Goal: Task Accomplishment & Management: Use online tool/utility

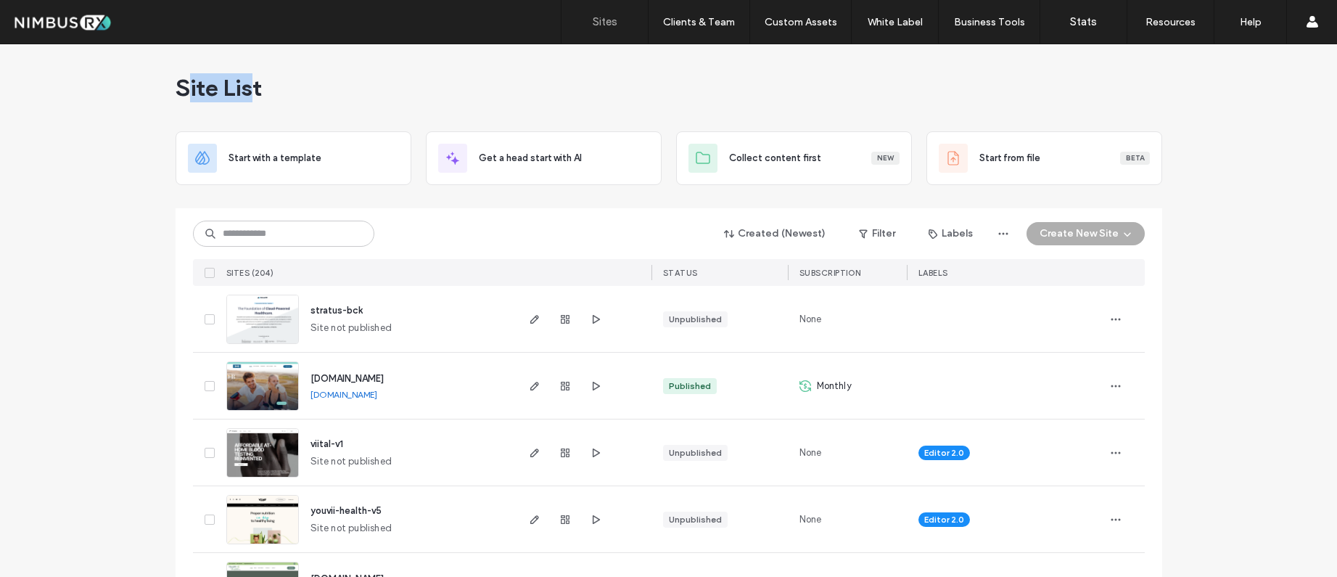
click at [182, 91] on span "Site List" at bounding box center [219, 87] width 86 height 29
click at [266, 89] on div "Site List" at bounding box center [669, 87] width 987 height 87
click at [273, 218] on div "Created (Newest) Filter Labels Create New Site SITES (204) STATUS Subscription …" at bounding box center [669, 247] width 952 height 78
click at [270, 222] on input at bounding box center [283, 234] width 181 height 26
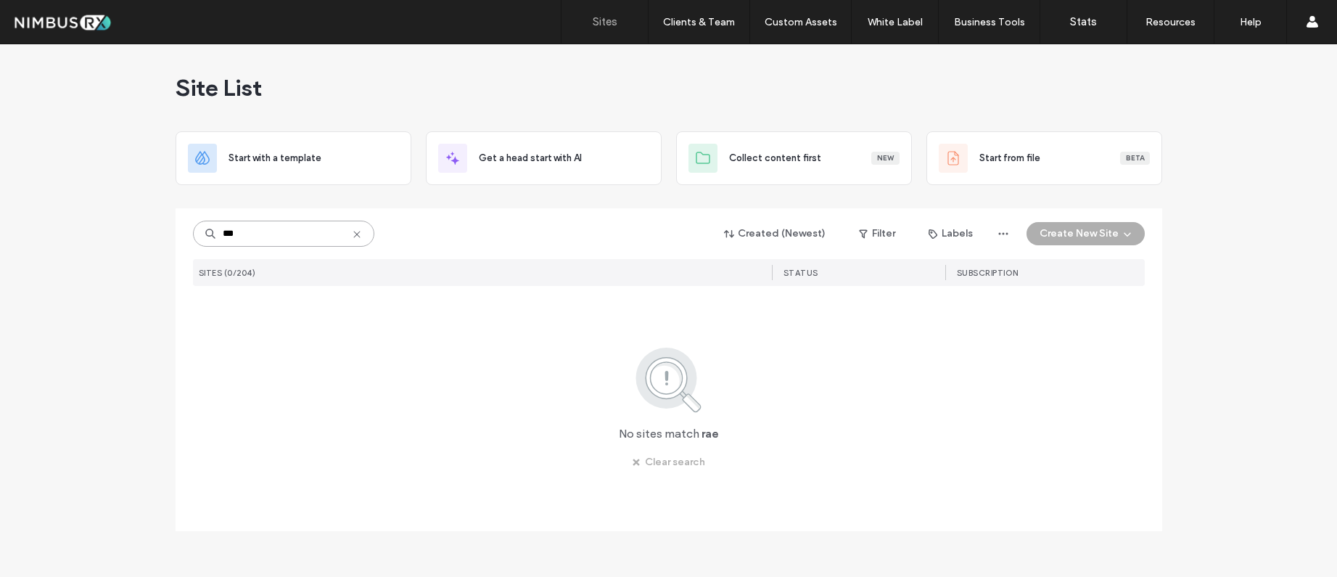
type input "***"
drag, startPoint x: 248, startPoint y: 85, endPoint x: 198, endPoint y: 90, distance: 50.3
click at [198, 90] on span "Site List" at bounding box center [219, 87] width 86 height 29
click at [358, 232] on use at bounding box center [356, 234] width 7 height 7
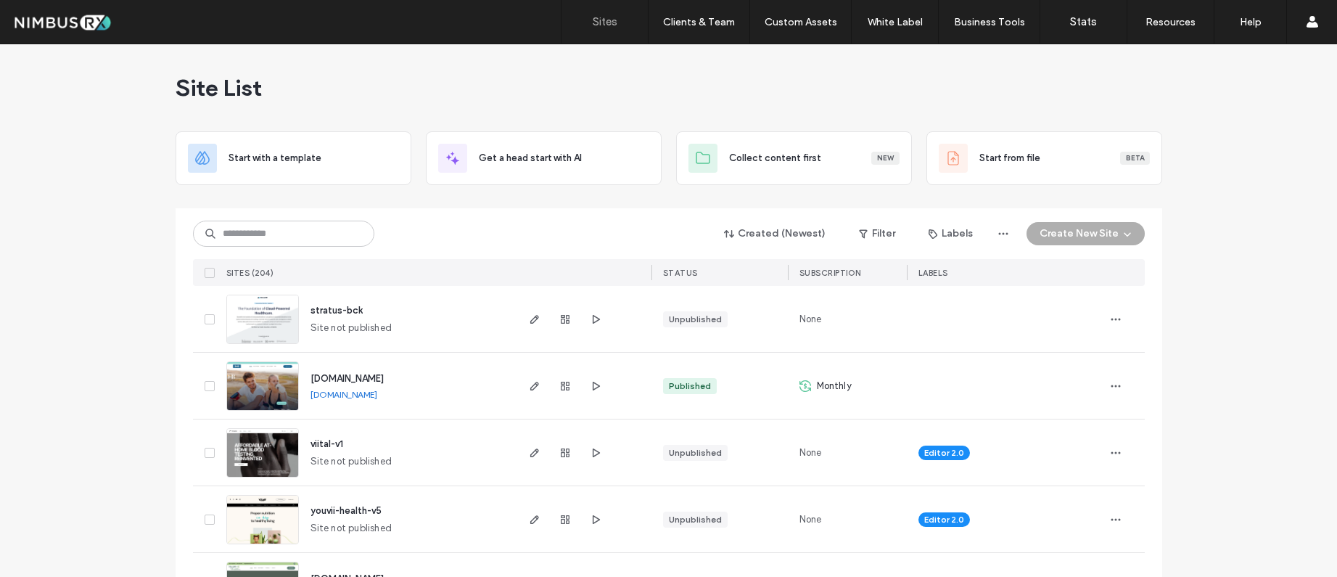
drag, startPoint x: 318, startPoint y: 89, endPoint x: 291, endPoint y: 85, distance: 27.1
click at [311, 86] on div "Site List" at bounding box center [669, 87] width 987 height 87
drag, startPoint x: 249, startPoint y: 86, endPoint x: 186, endPoint y: 90, distance: 63.3
click at [186, 90] on span "Site List" at bounding box center [219, 87] width 86 height 29
click at [288, 88] on div "Site List" at bounding box center [669, 87] width 987 height 87
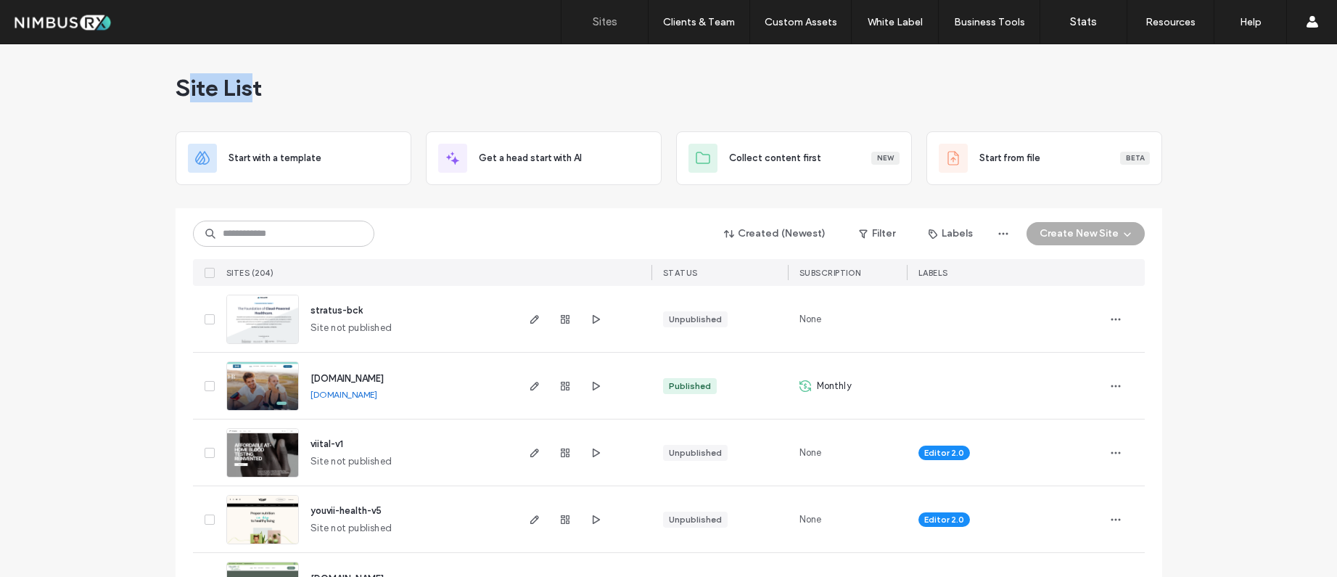
drag, startPoint x: 246, startPoint y: 86, endPoint x: 192, endPoint y: 86, distance: 53.7
click at [182, 87] on span "Site List" at bounding box center [219, 87] width 86 height 29
click at [222, 83] on span "Site List" at bounding box center [219, 87] width 86 height 29
drag, startPoint x: 250, startPoint y: 84, endPoint x: 287, endPoint y: 84, distance: 37.0
click at [197, 86] on span "Site List" at bounding box center [219, 87] width 86 height 29
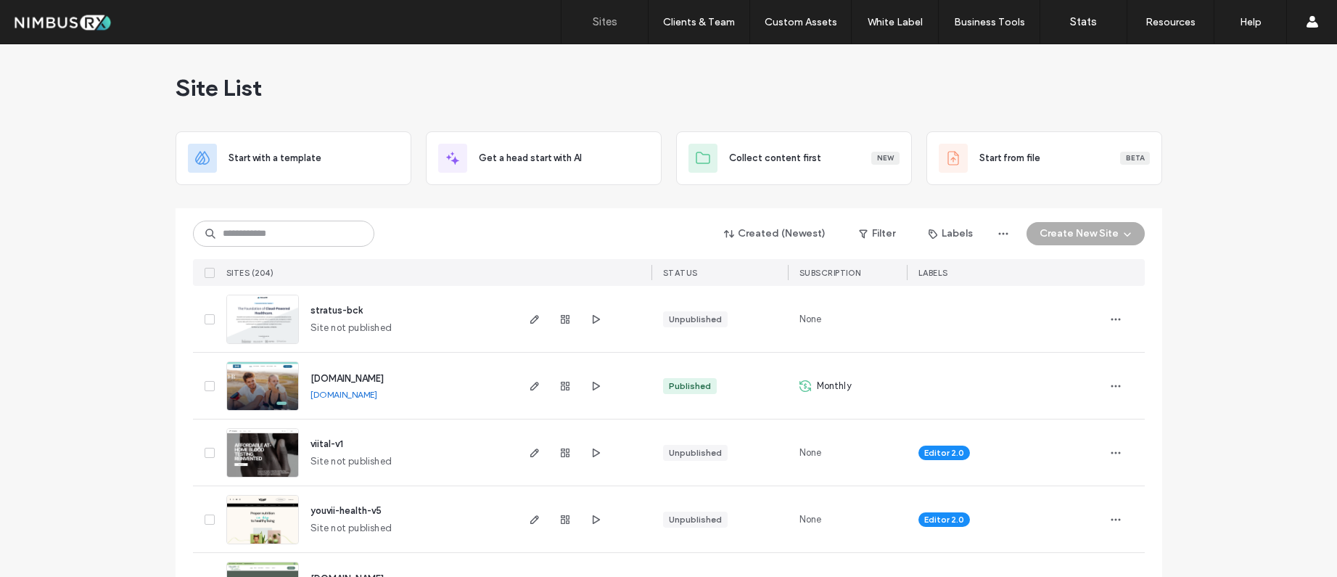
drag, startPoint x: 287, startPoint y: 84, endPoint x: 244, endPoint y: 86, distance: 43.6
click at [284, 84] on div "Site List" at bounding box center [669, 87] width 987 height 87
drag, startPoint x: 244, startPoint y: 86, endPoint x: 187, endPoint y: 83, distance: 56.7
click at [187, 83] on span "Site List" at bounding box center [219, 87] width 86 height 29
drag, startPoint x: 348, startPoint y: 86, endPoint x: 332, endPoint y: 87, distance: 16.0
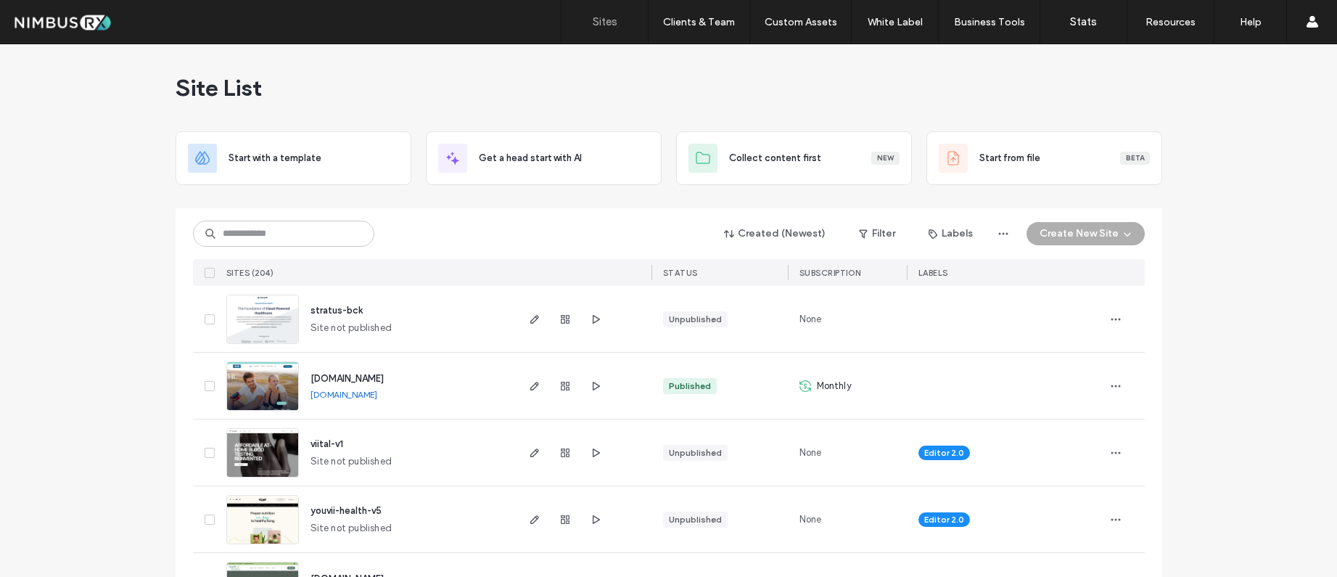
click at [340, 86] on div "Site List" at bounding box center [669, 87] width 987 height 87
drag, startPoint x: 253, startPoint y: 90, endPoint x: 189, endPoint y: 83, distance: 64.2
click at [177, 84] on span "Site List" at bounding box center [219, 87] width 86 height 29
click at [187, 84] on span "Site List" at bounding box center [219, 87] width 86 height 29
click at [184, 85] on span "Site List" at bounding box center [219, 87] width 86 height 29
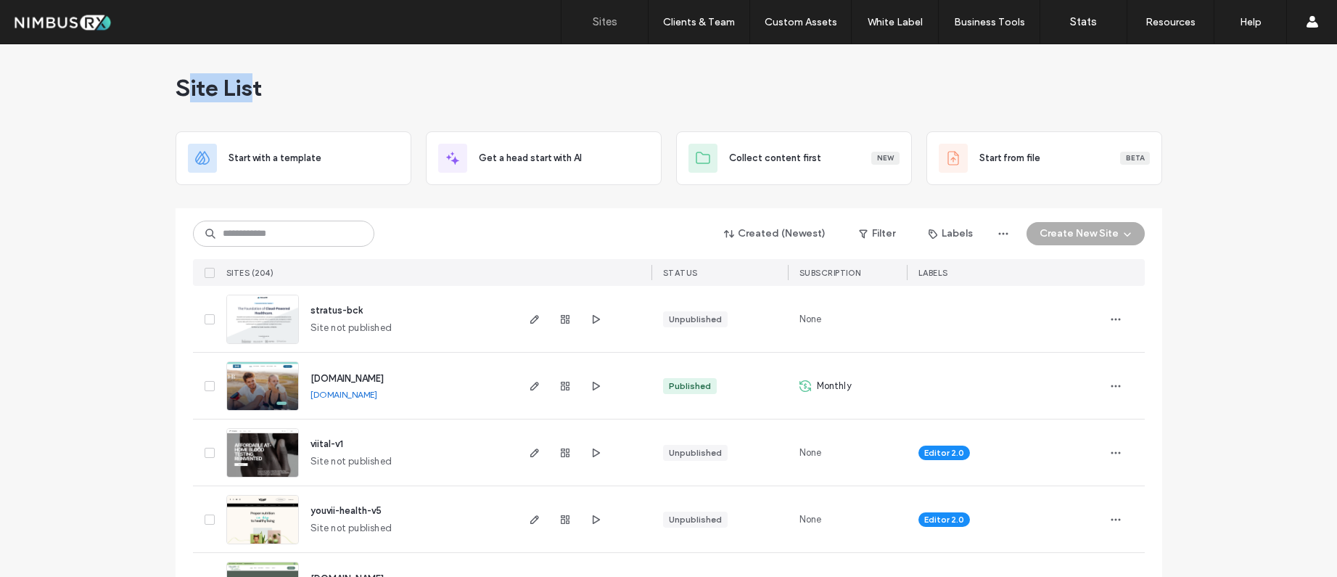
drag, startPoint x: 184, startPoint y: 85, endPoint x: 416, endPoint y: 91, distance: 232.3
click at [247, 82] on span "Site List" at bounding box center [219, 87] width 86 height 29
drag, startPoint x: 417, startPoint y: 90, endPoint x: 409, endPoint y: 92, distance: 7.6
click at [417, 90] on div "Site List" at bounding box center [669, 87] width 987 height 87
click at [402, 94] on div "Site List" at bounding box center [669, 87] width 987 height 87
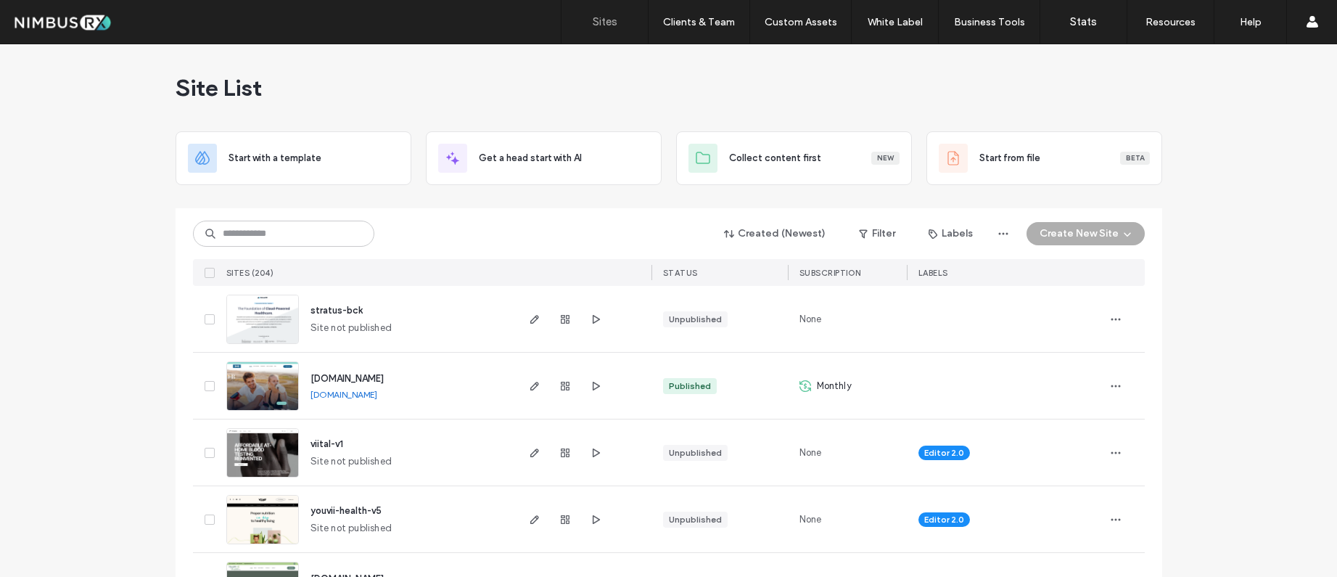
click at [402, 94] on div "Site List" at bounding box center [669, 87] width 987 height 87
click at [407, 90] on div "Site List" at bounding box center [669, 87] width 987 height 87
drag, startPoint x: 332, startPoint y: 54, endPoint x: 213, endPoint y: 99, distance: 127.5
click at [323, 60] on div "Site List" at bounding box center [669, 87] width 987 height 87
drag, startPoint x: 247, startPoint y: 88, endPoint x: 183, endPoint y: 89, distance: 63.9
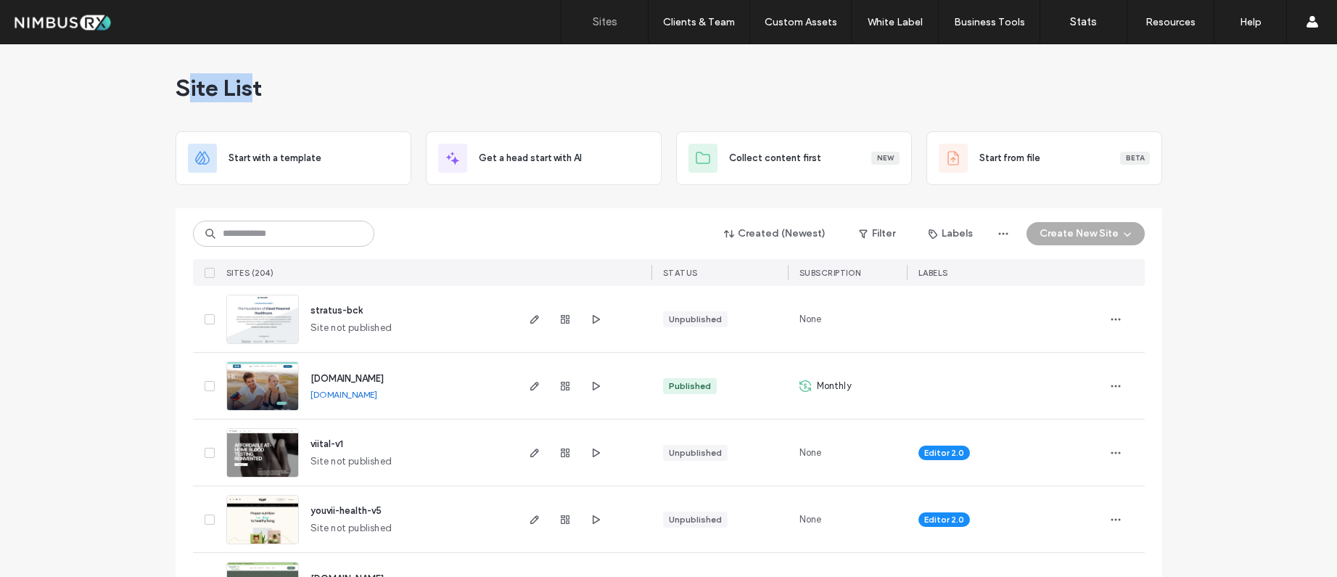
click at [183, 89] on span "Site List" at bounding box center [219, 87] width 86 height 29
click at [200, 89] on span "Site List" at bounding box center [219, 87] width 86 height 29
drag, startPoint x: 196, startPoint y: 89, endPoint x: 246, endPoint y: 86, distance: 50.1
click at [246, 86] on span "Site List" at bounding box center [219, 87] width 86 height 29
click at [321, 86] on div "Site List" at bounding box center [669, 87] width 987 height 87
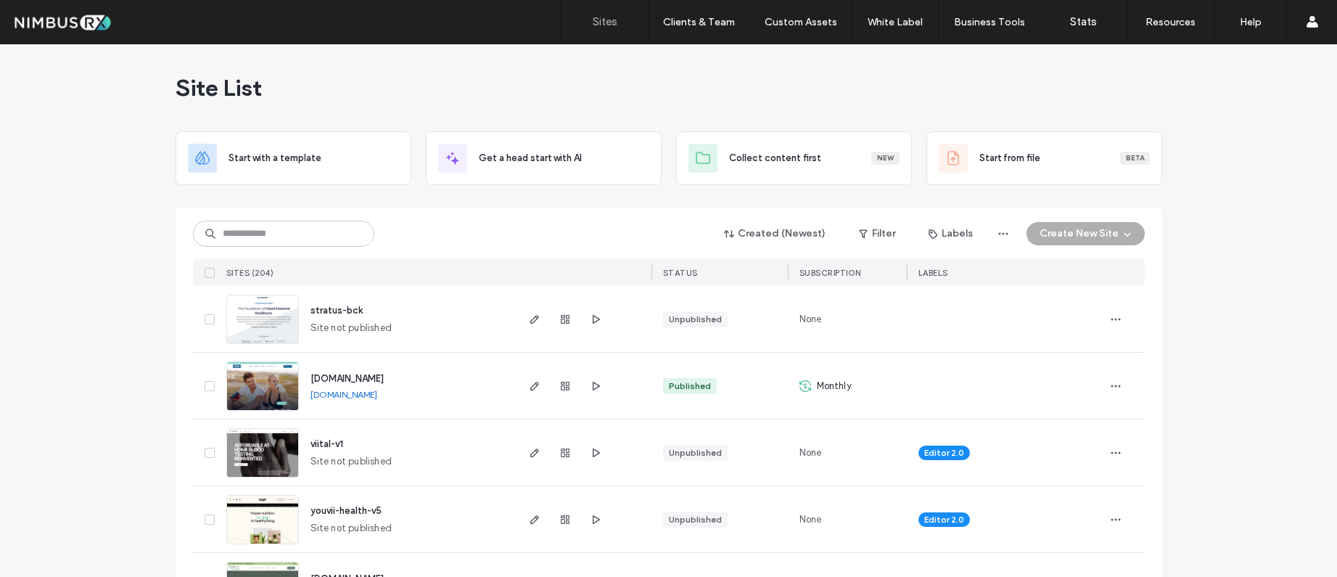
click at [321, 86] on div "Site List" at bounding box center [669, 87] width 987 height 87
drag, startPoint x: 245, startPoint y: 90, endPoint x: 182, endPoint y: 89, distance: 62.4
click at [182, 89] on span "Site List" at bounding box center [219, 87] width 86 height 29
click at [189, 83] on span "Site List" at bounding box center [219, 87] width 86 height 29
drag, startPoint x: 181, startPoint y: 87, endPoint x: 249, endPoint y: 81, distance: 67.8
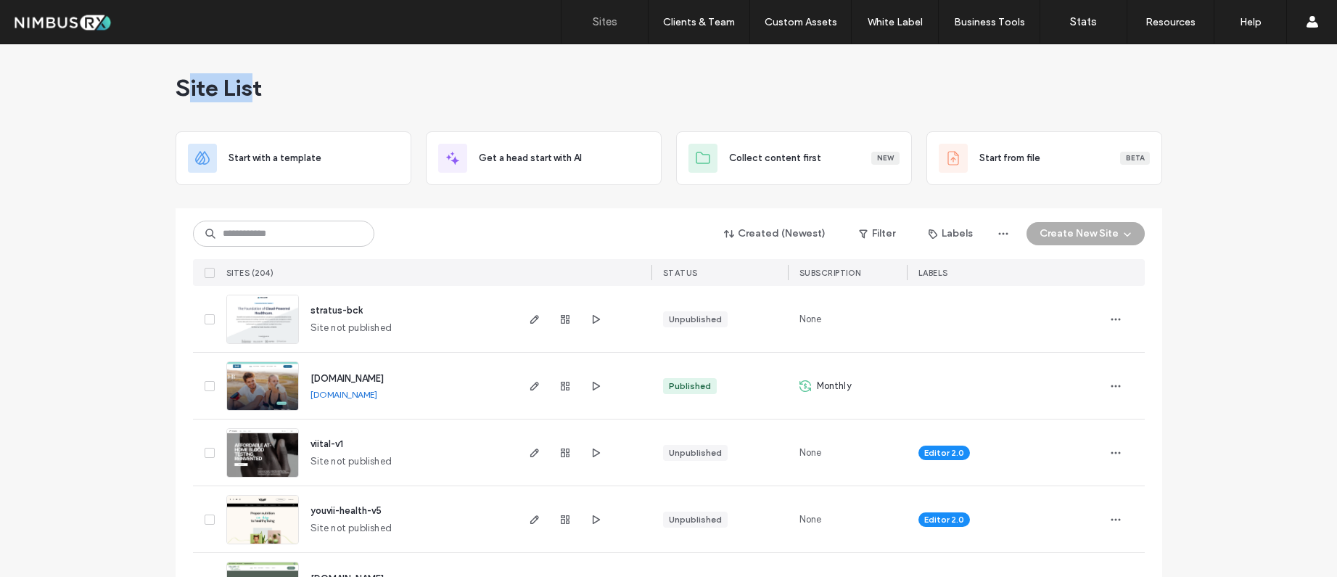
click at [249, 81] on span "Site List" at bounding box center [219, 87] width 86 height 29
drag, startPoint x: 294, startPoint y: 81, endPoint x: 272, endPoint y: 84, distance: 22.0
click at [291, 81] on div "Site List" at bounding box center [669, 87] width 987 height 87
drag, startPoint x: 253, startPoint y: 85, endPoint x: 298, endPoint y: 79, distance: 46.1
click at [187, 83] on span "Site List" at bounding box center [219, 87] width 86 height 29
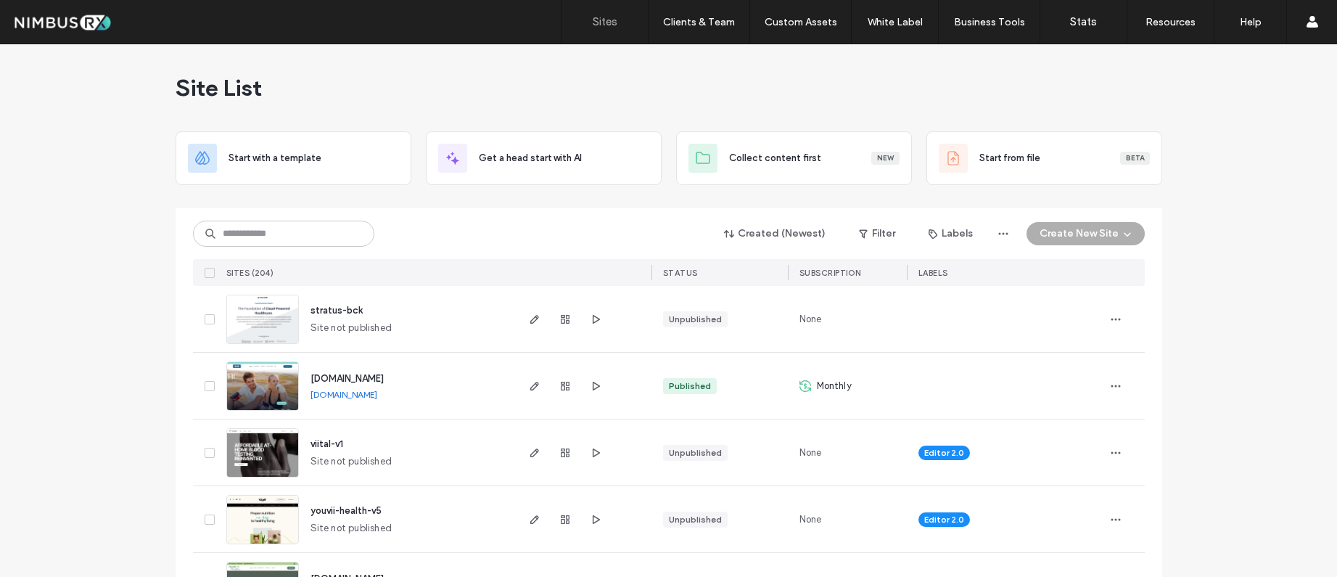
click at [295, 79] on div "Site List" at bounding box center [669, 87] width 987 height 87
drag, startPoint x: 249, startPoint y: 89, endPoint x: 175, endPoint y: 89, distance: 74.0
click at [176, 89] on span "Site List" at bounding box center [219, 87] width 86 height 29
click at [181, 88] on span "Site List" at bounding box center [219, 87] width 86 height 29
drag, startPoint x: 187, startPoint y: 88, endPoint x: 276, endPoint y: 86, distance: 90.0
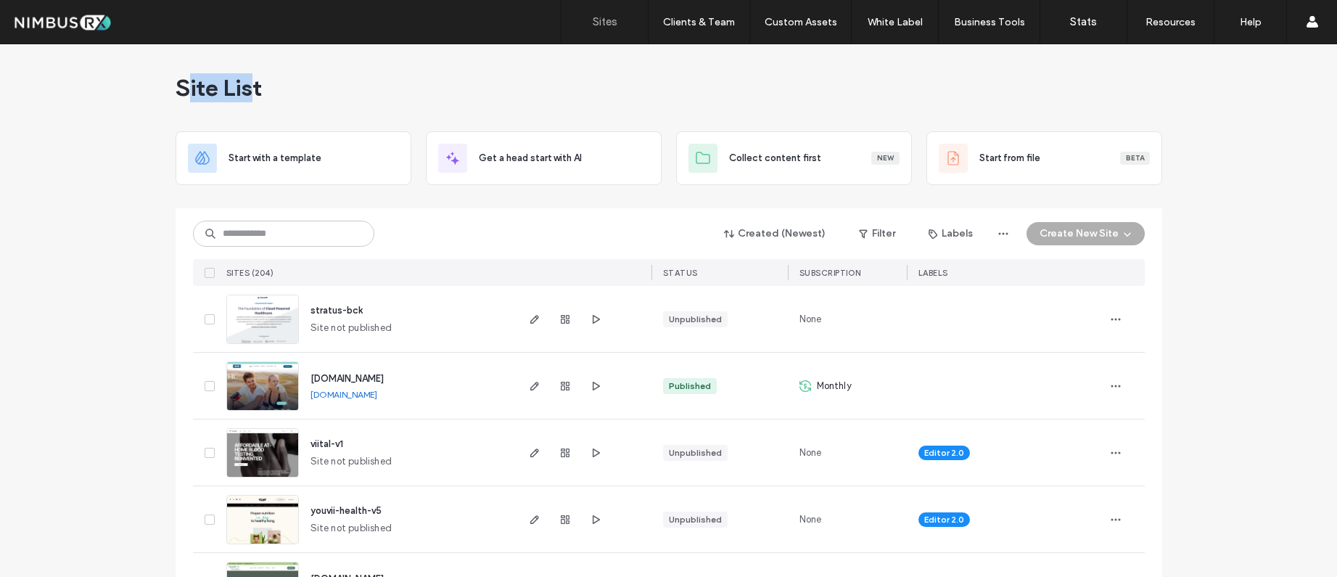
click at [254, 85] on span "Site List" at bounding box center [219, 87] width 86 height 29
click at [276, 86] on div "Site List" at bounding box center [669, 87] width 987 height 87
drag, startPoint x: 266, startPoint y: 89, endPoint x: 225, endPoint y: 89, distance: 41.4
click at [253, 89] on div "Site List" at bounding box center [669, 87] width 987 height 87
drag, startPoint x: 236, startPoint y: 86, endPoint x: 249, endPoint y: 86, distance: 13.1
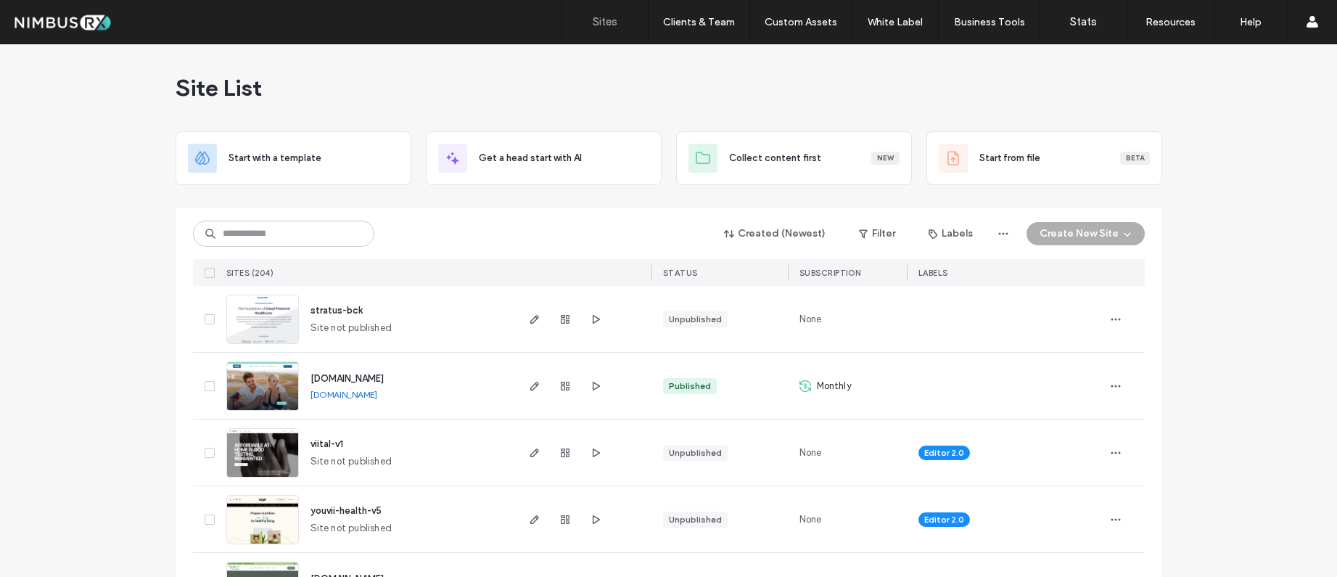
click at [237, 86] on span "Site List" at bounding box center [219, 87] width 86 height 29
drag, startPoint x: 250, startPoint y: 86, endPoint x: 186, endPoint y: 88, distance: 63.9
click at [186, 88] on span "Site List" at bounding box center [219, 87] width 86 height 29
click at [218, 86] on span "Site List" at bounding box center [219, 87] width 86 height 29
click at [234, 88] on span "Site List" at bounding box center [219, 87] width 86 height 29
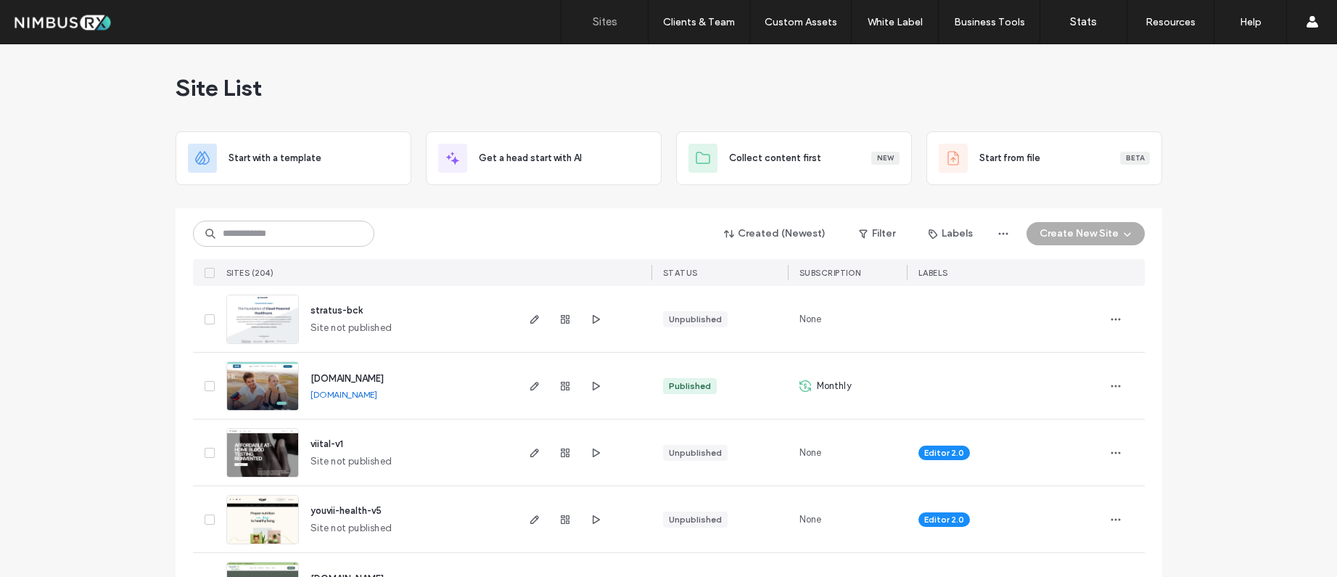
scroll to position [68, 0]
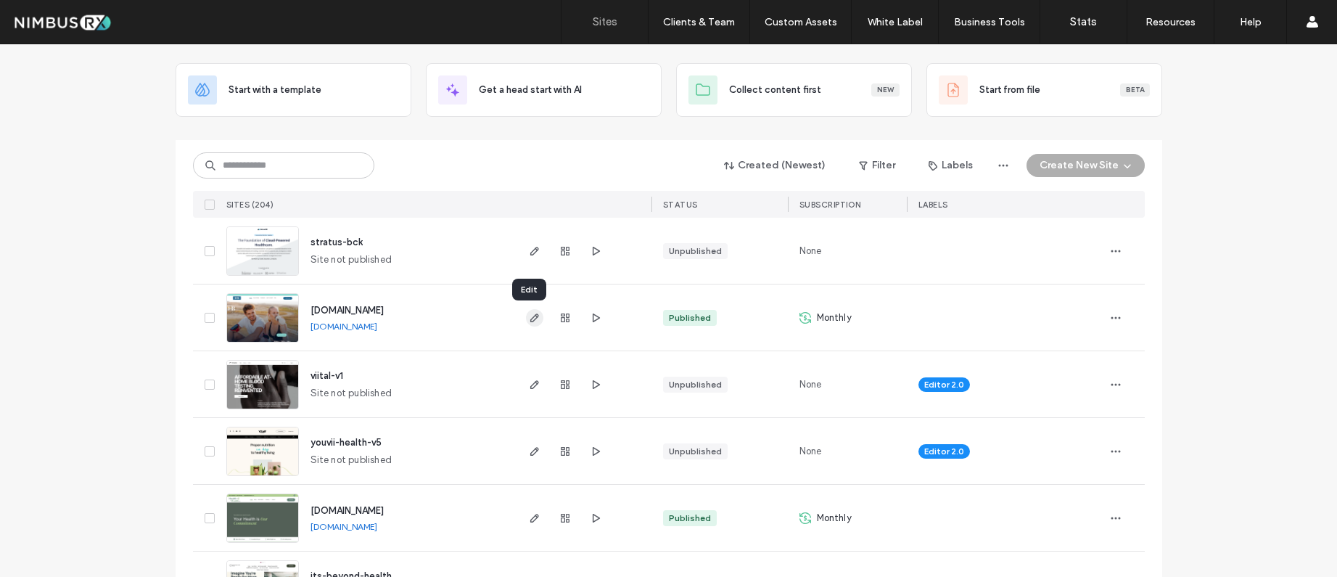
click at [530, 314] on icon "button" at bounding box center [535, 318] width 12 height 12
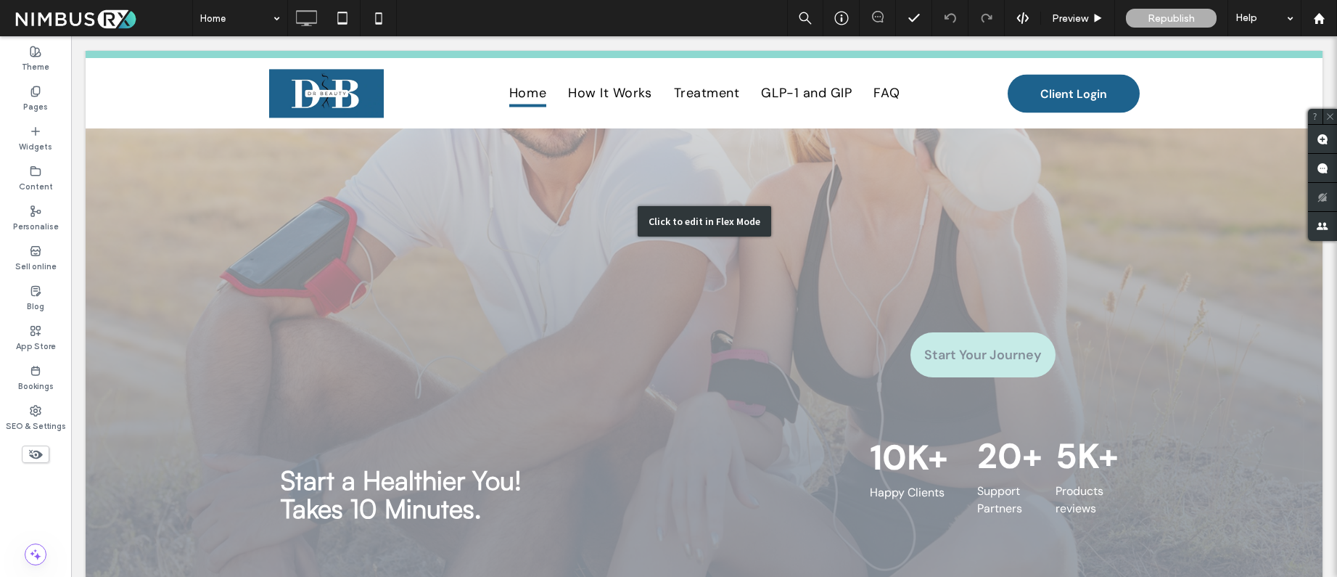
click at [708, 213] on div "Click to edit in Flex Mode" at bounding box center [705, 221] width 134 height 30
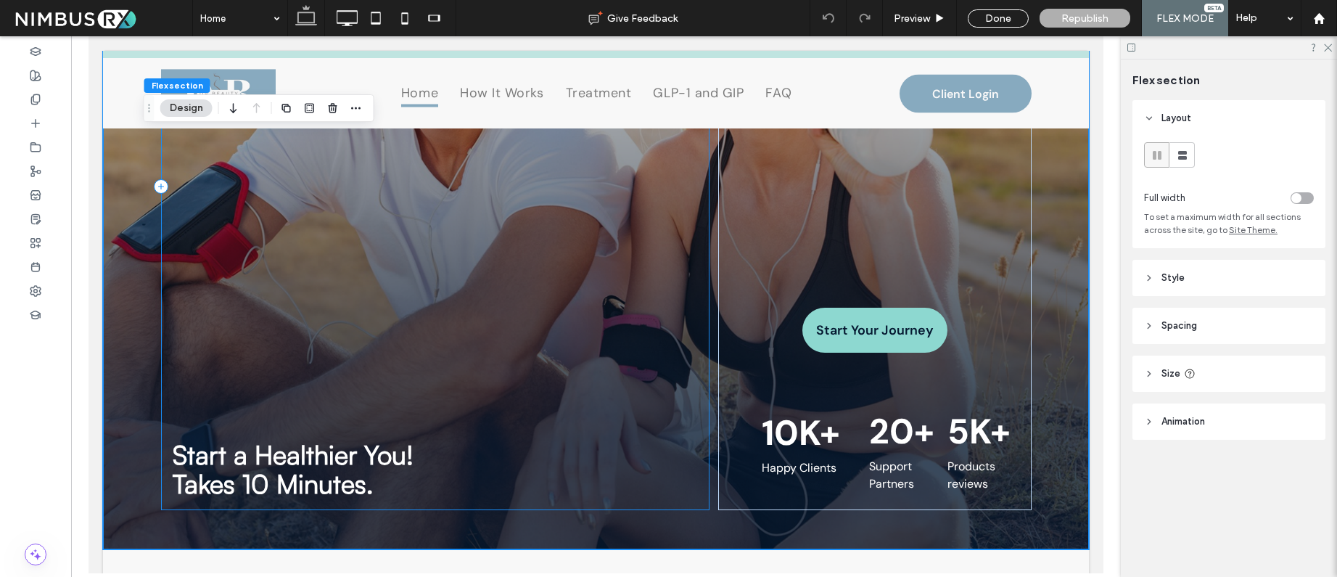
scroll to position [343, 0]
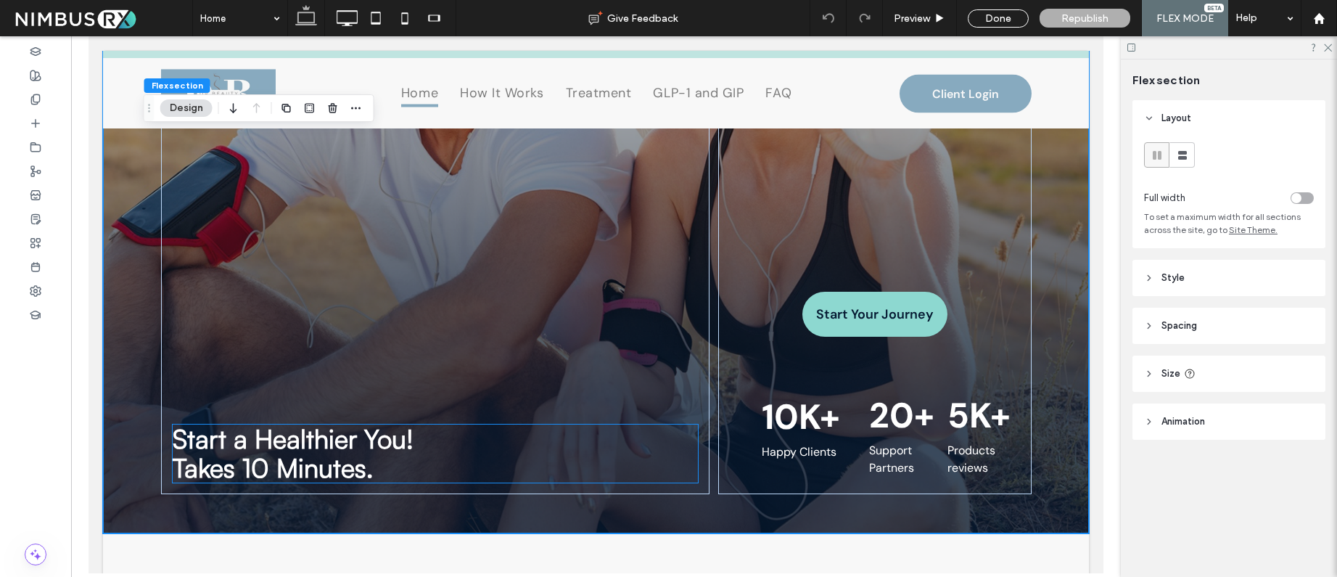
click at [404, 470] on h1 "Takes 10 Minutes. ﻿" at bounding box center [435, 468] width 525 height 29
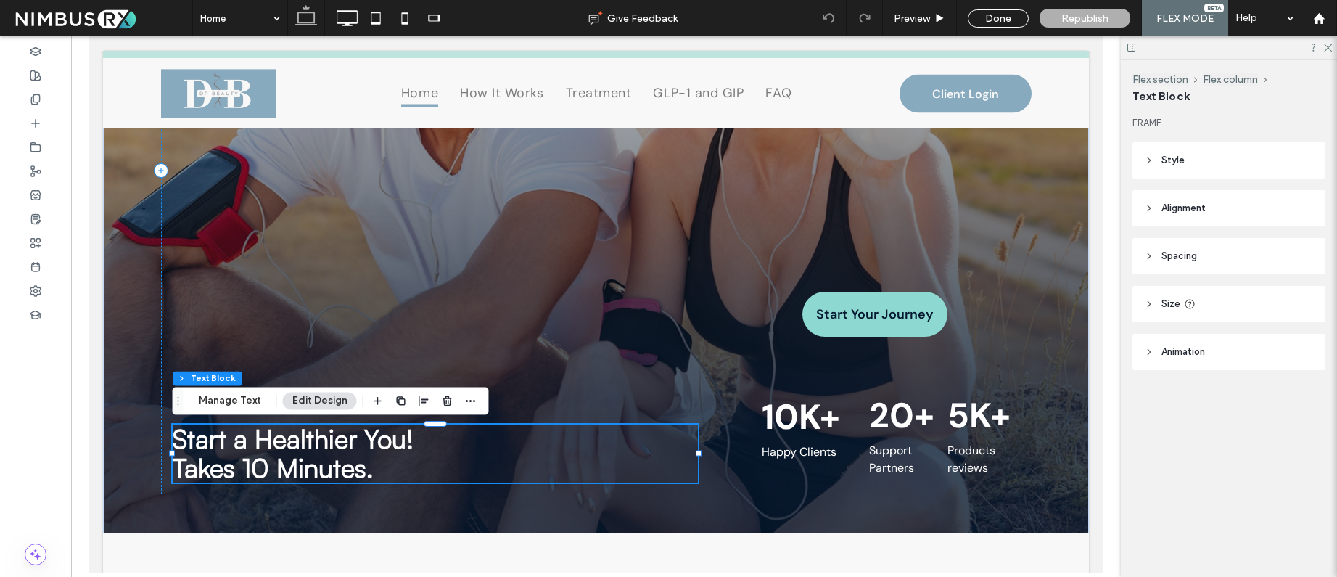
click at [403, 470] on h1 "Takes 10 Minutes. ﻿" at bounding box center [435, 468] width 525 height 29
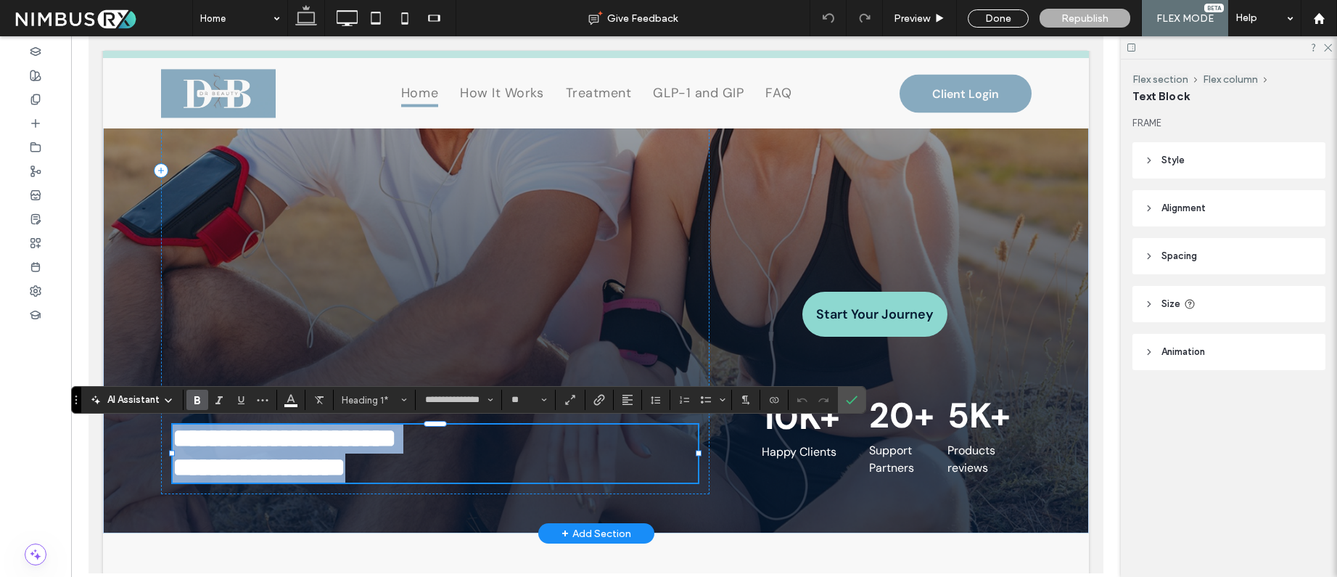
click at [403, 470] on h1 "**********" at bounding box center [435, 468] width 525 height 29
drag, startPoint x: 432, startPoint y: 467, endPoint x: 154, endPoint y: 438, distance: 279.5
click at [155, 438] on div "**********" at bounding box center [596, 171] width 986 height 726
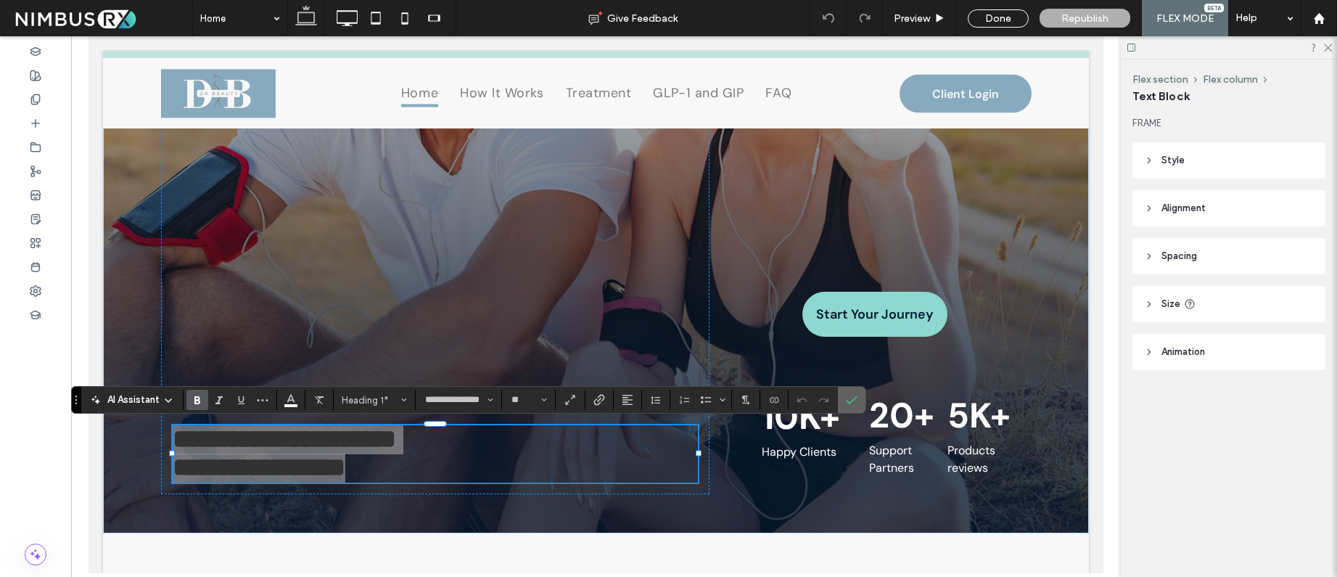
click at [856, 398] on icon "Confirm" at bounding box center [852, 400] width 12 height 12
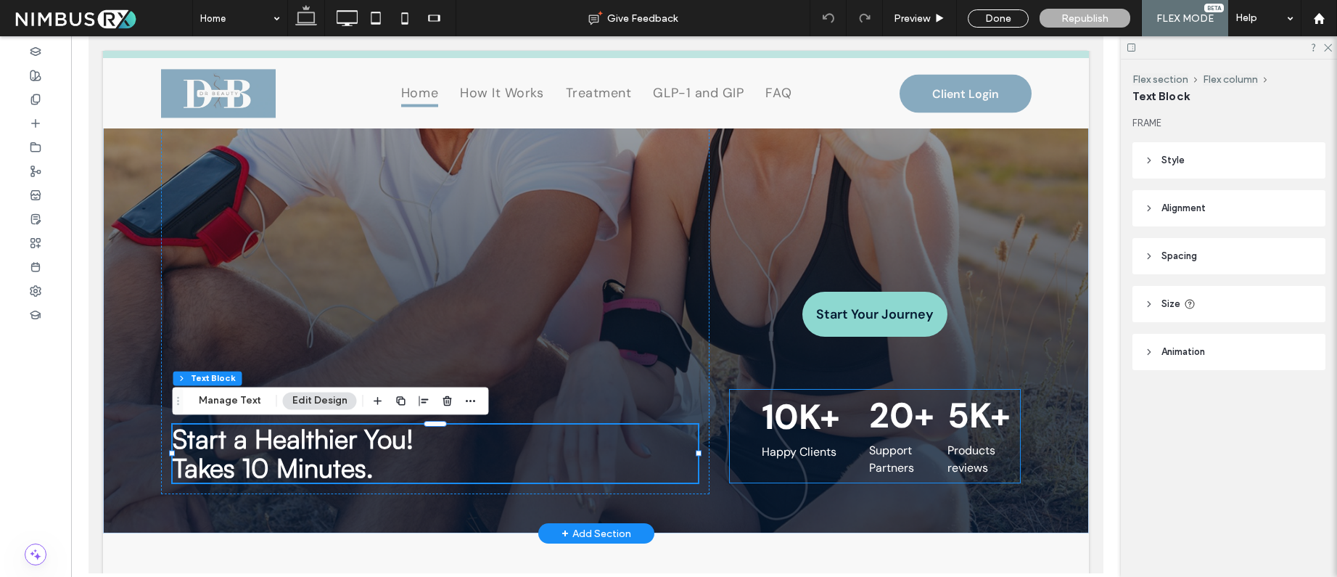
click at [812, 417] on strong "10K+" at bounding box center [801, 417] width 78 height 46
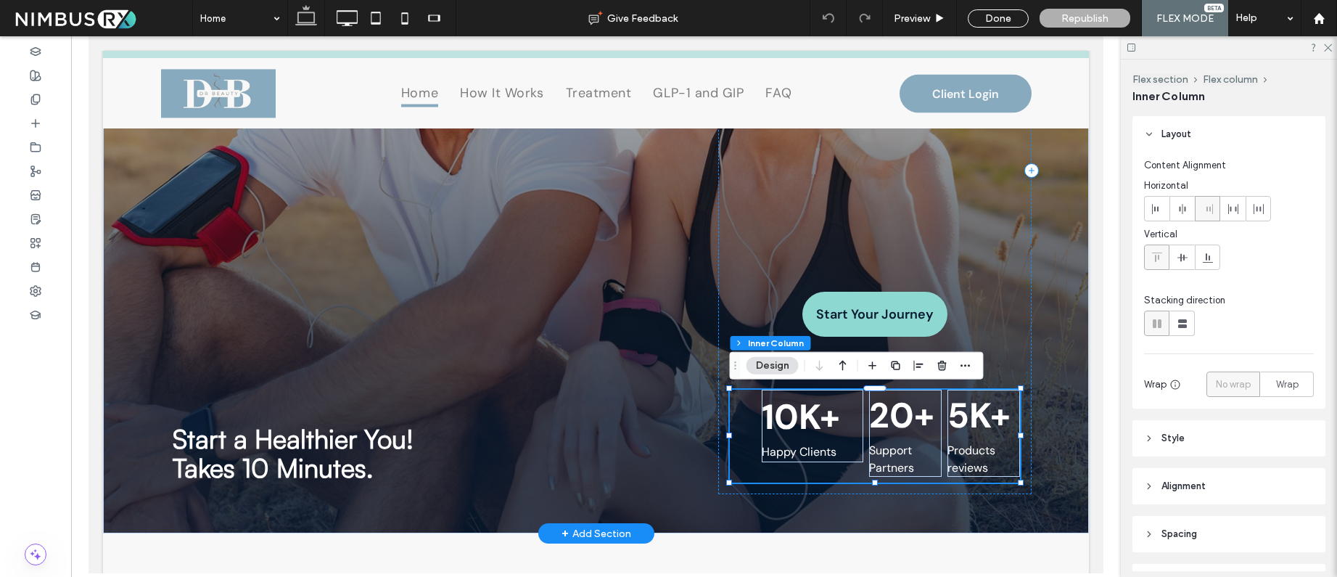
click at [812, 417] on strong "10K+" at bounding box center [801, 417] width 78 height 46
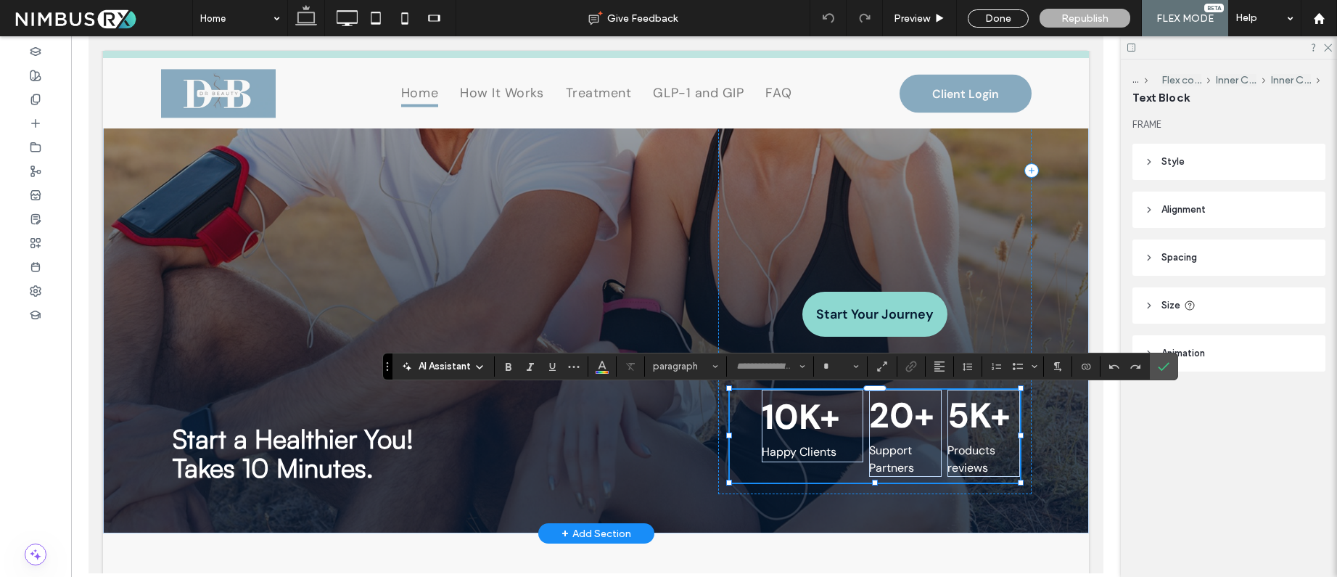
type input "*******"
type input "**"
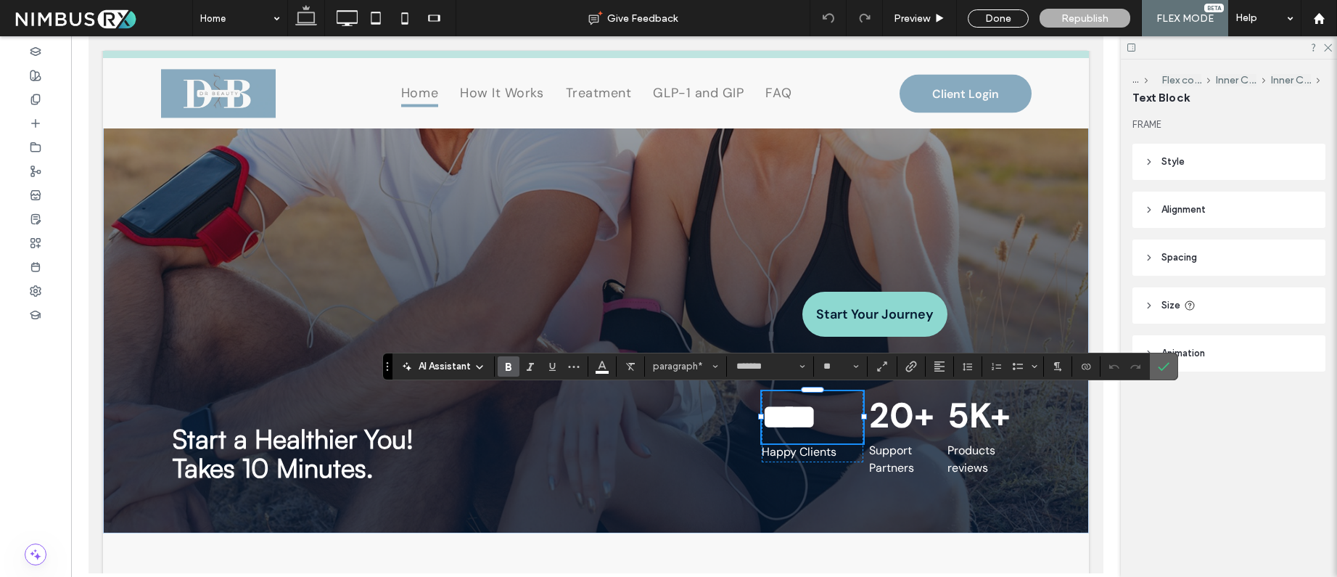
click at [1165, 364] on icon "Confirm" at bounding box center [1164, 367] width 12 height 12
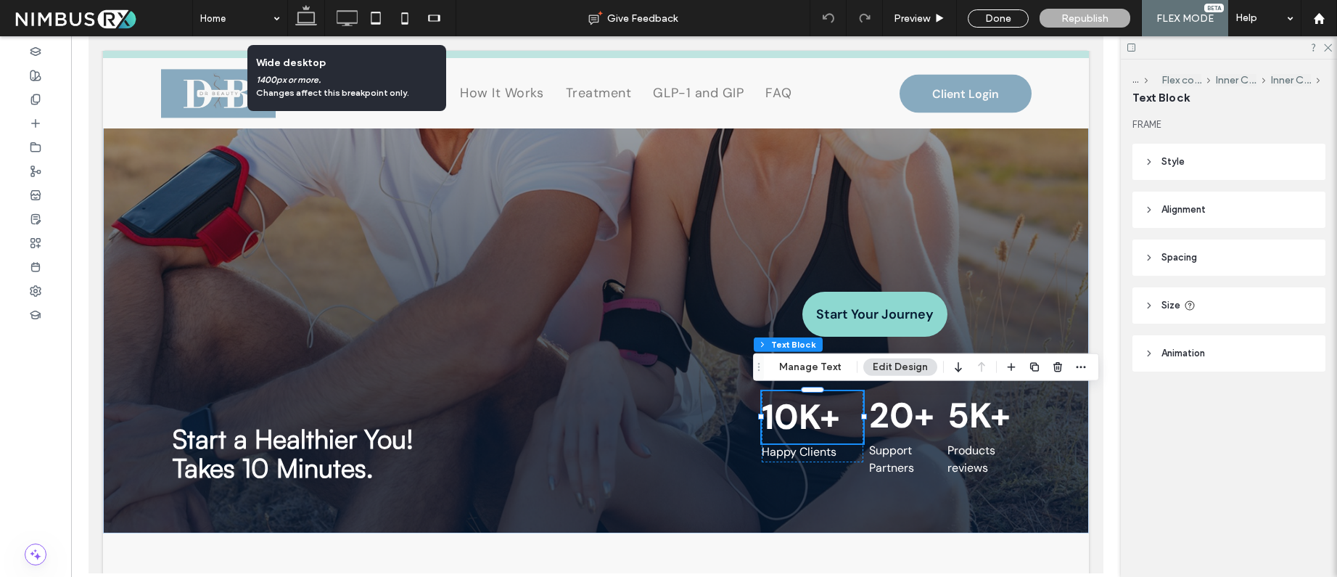
click at [351, 15] on icon at bounding box center [346, 18] width 29 height 29
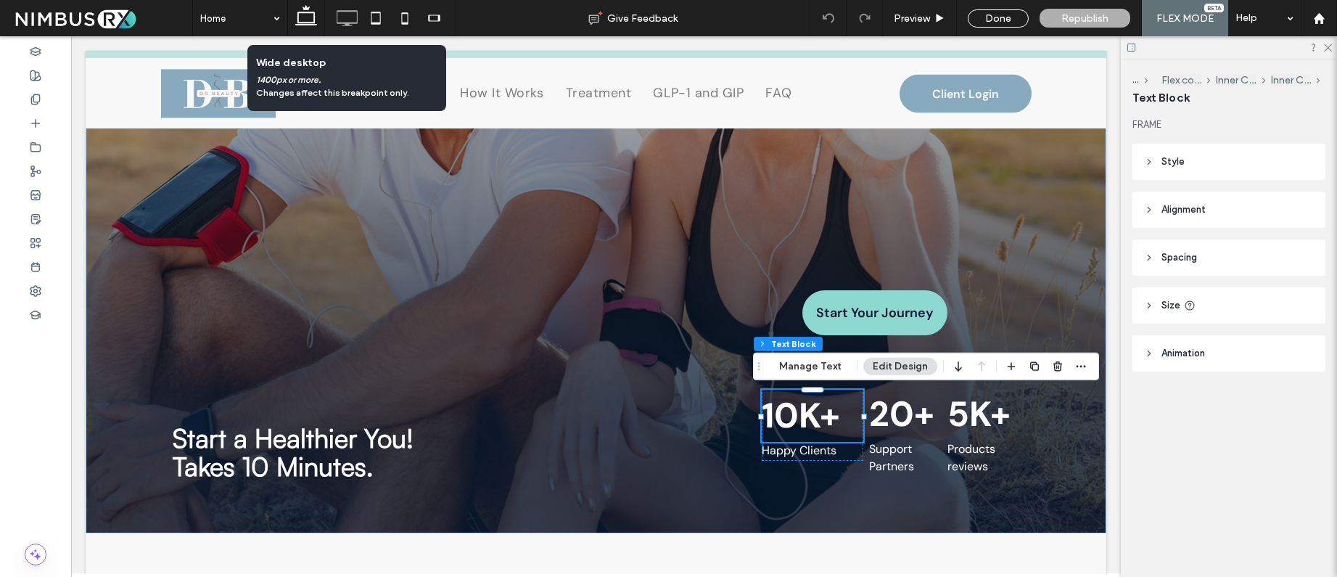
scroll to position [343, 0]
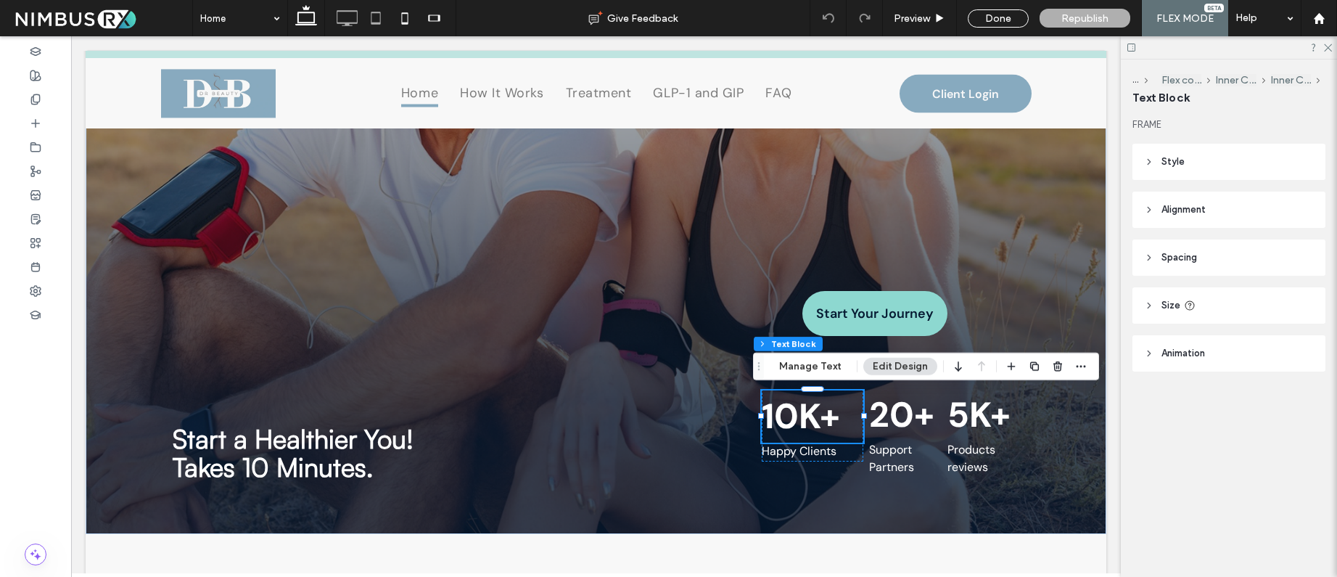
click at [375, 17] on icon at bounding box center [375, 18] width 29 height 29
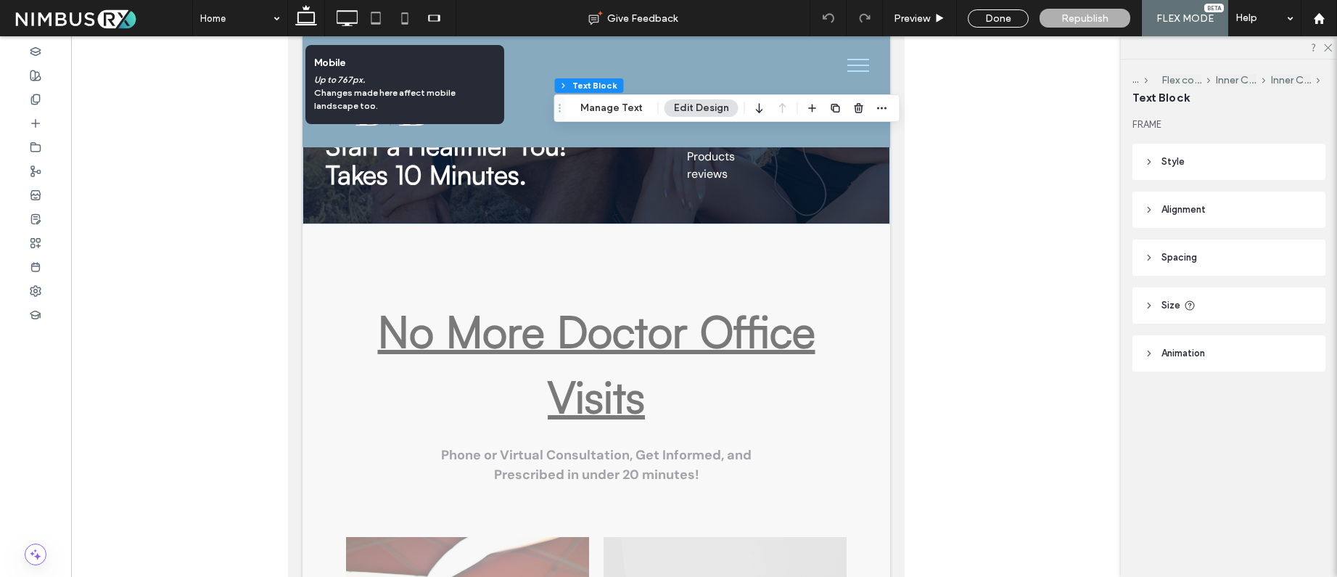
click at [405, 19] on icon at bounding box center [404, 18] width 29 height 29
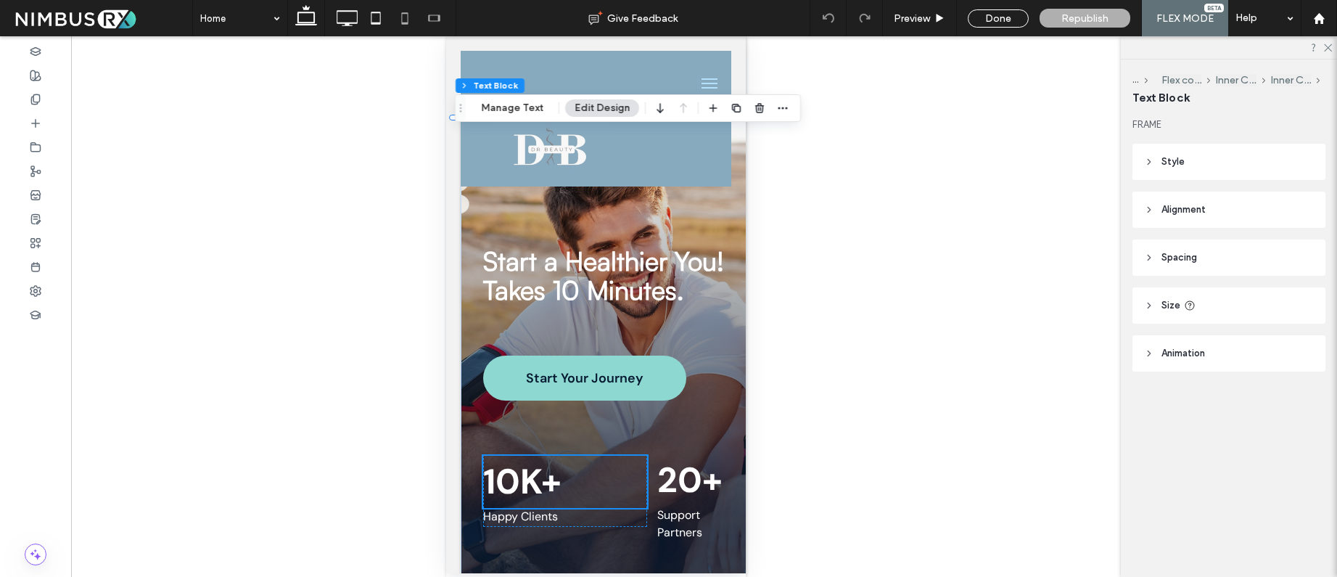
scroll to position [0, 0]
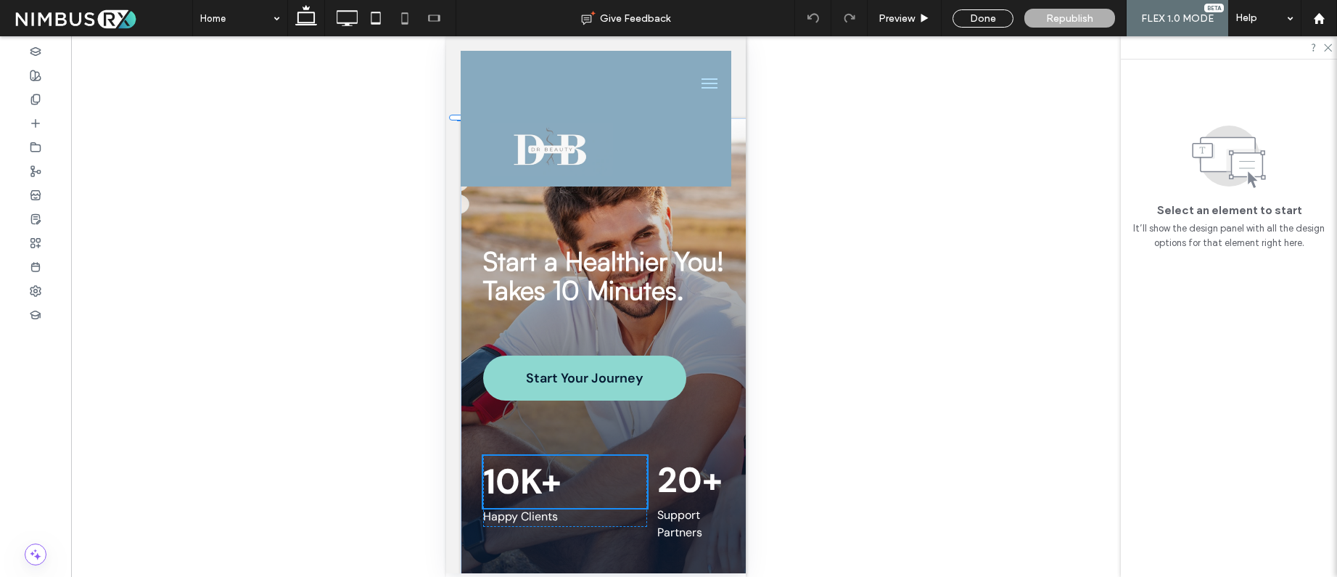
click at [431, 16] on icon at bounding box center [433, 18] width 29 height 29
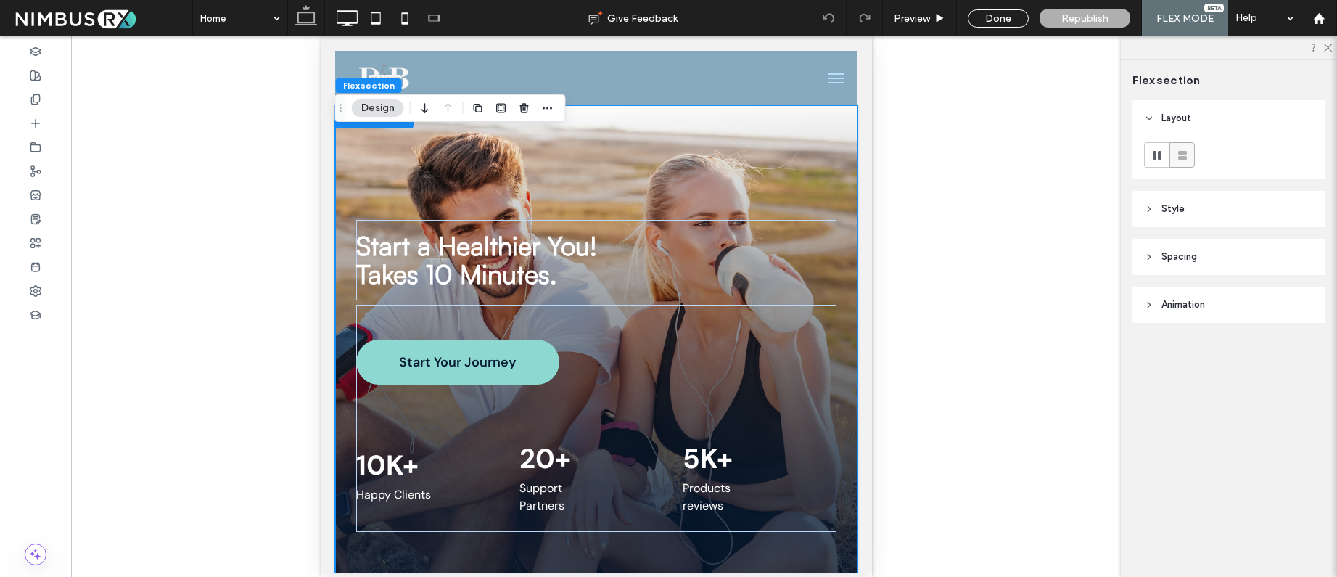
click at [311, 18] on icon at bounding box center [306, 18] width 29 height 29
type input "*"
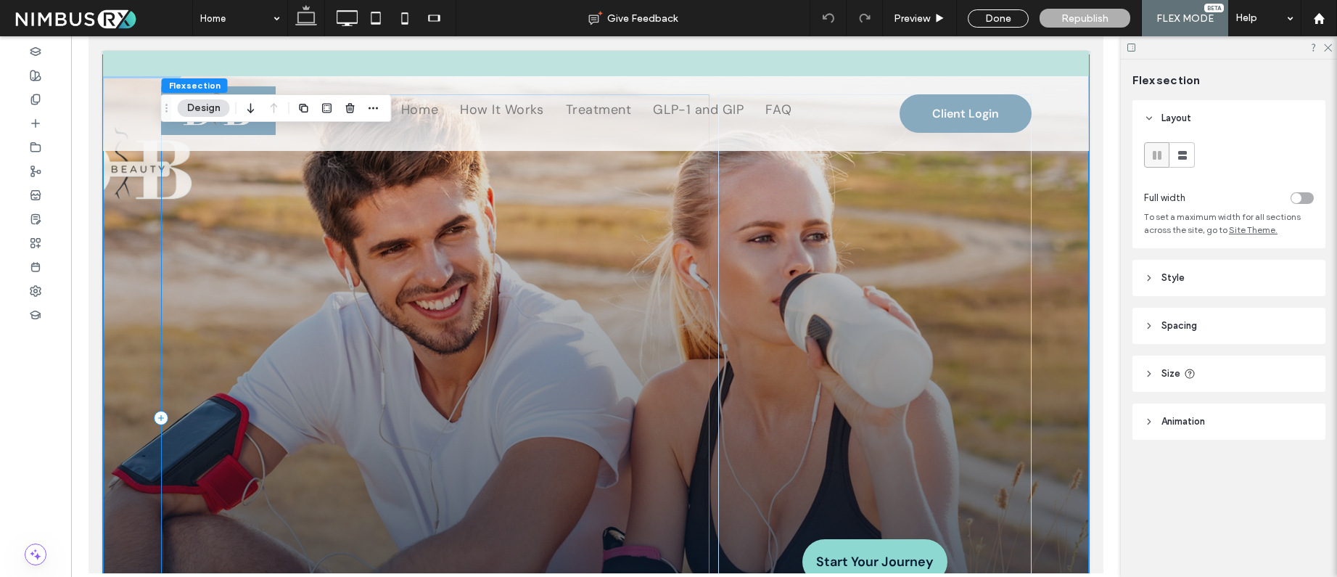
scroll to position [105, 0]
